Goal: Check status: Check status

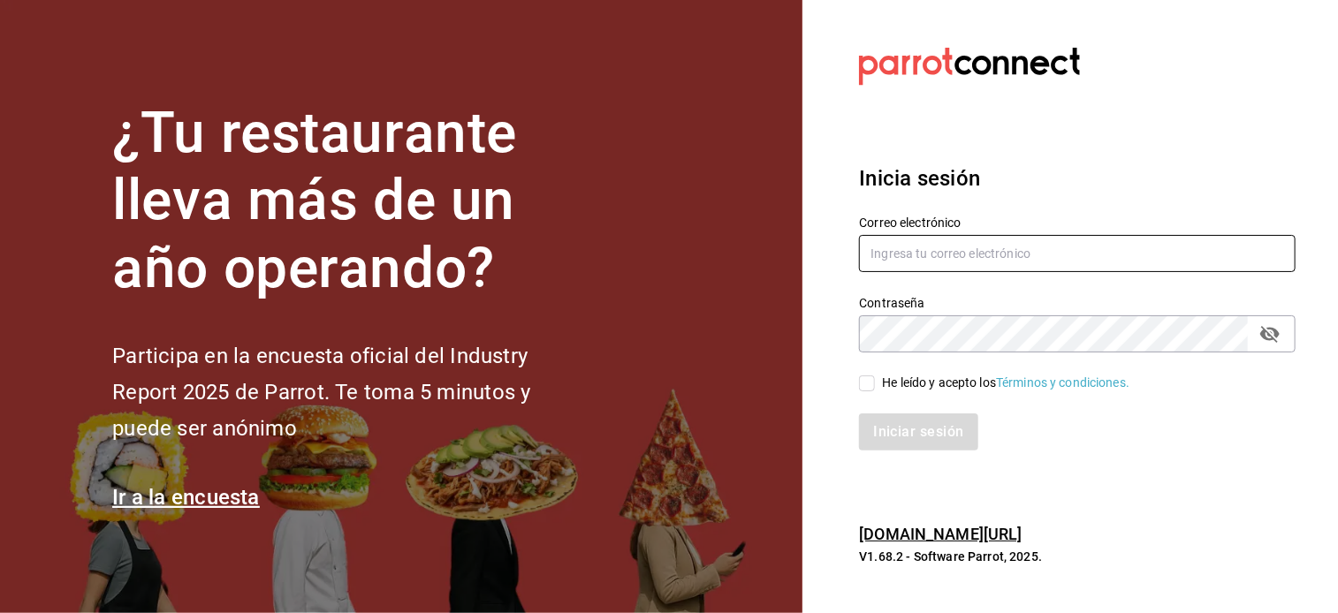
type input "[EMAIL_ADDRESS][DOMAIN_NAME]"
click at [869, 384] on input "He leído y acepto los Términos y condiciones." at bounding box center [867, 384] width 16 height 16
checkbox input "true"
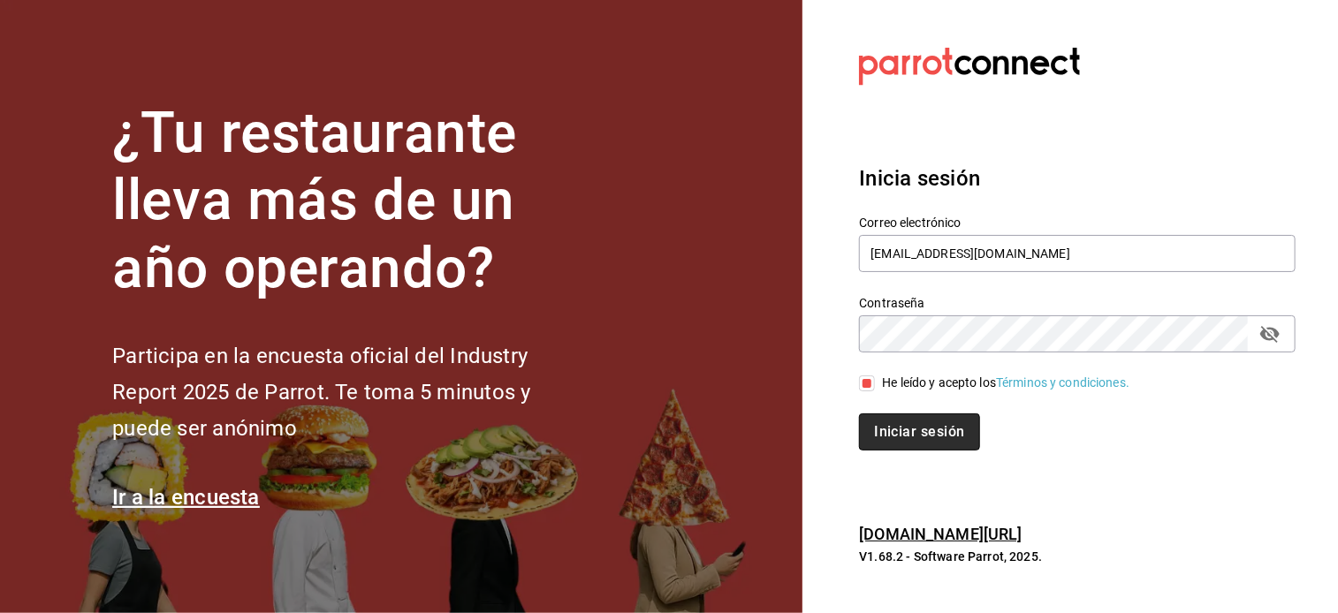
click at [877, 438] on button "Iniciar sesión" at bounding box center [919, 432] width 120 height 37
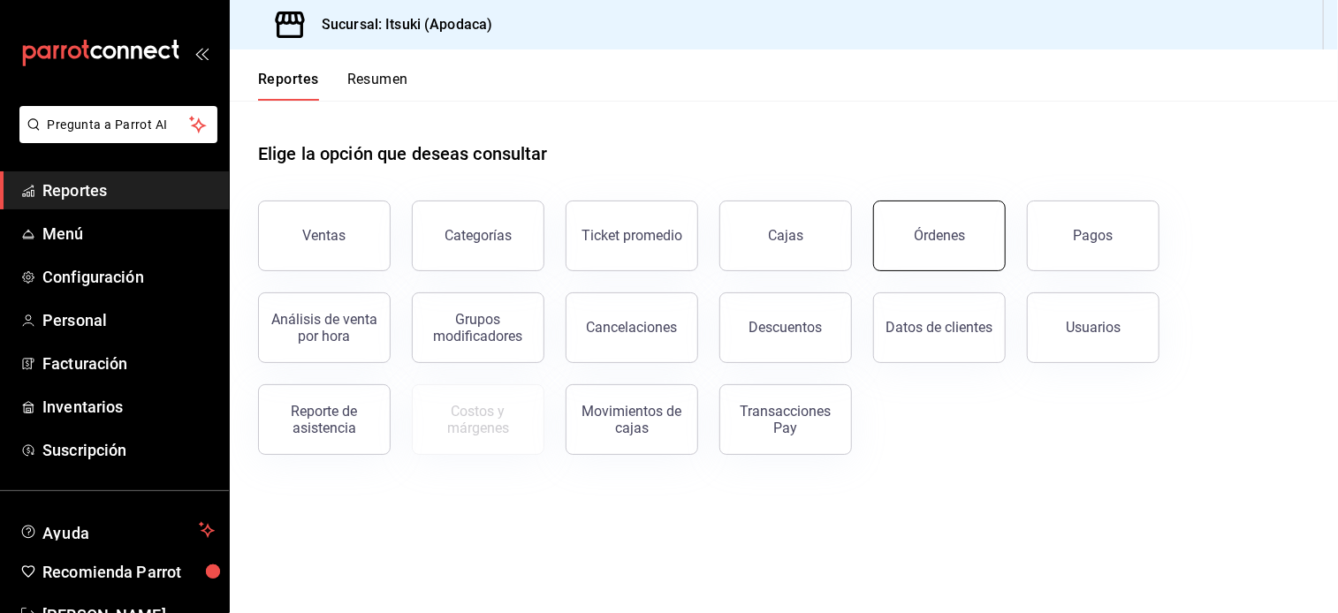
click at [917, 224] on button "Órdenes" at bounding box center [939, 236] width 133 height 71
